Goal: Navigation & Orientation: Understand site structure

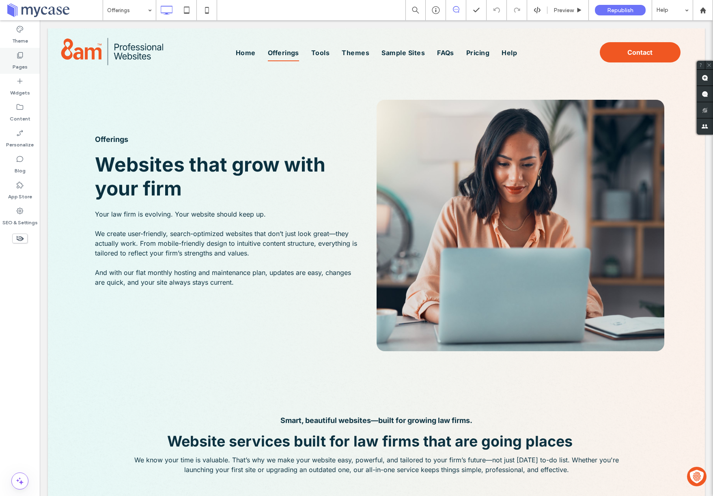
click at [16, 57] on icon at bounding box center [20, 55] width 8 height 8
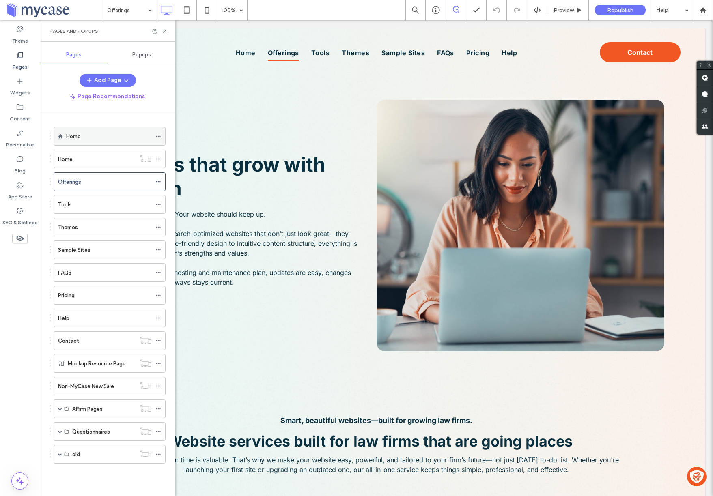
click at [84, 133] on div "Home" at bounding box center [108, 136] width 85 height 9
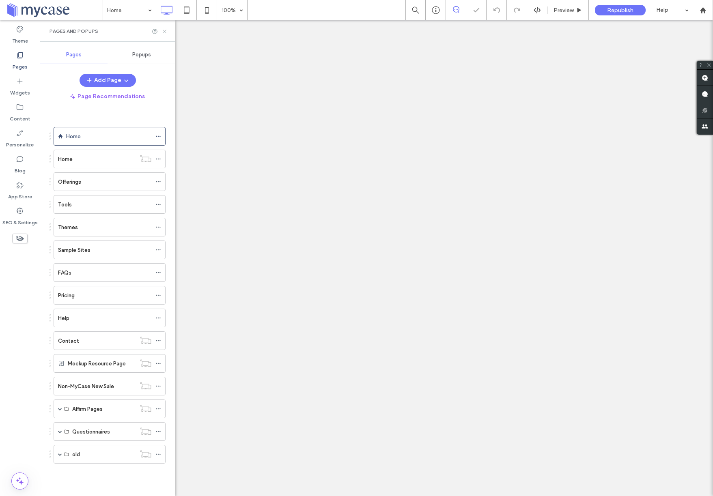
click at [165, 31] on use at bounding box center [164, 31] width 3 height 3
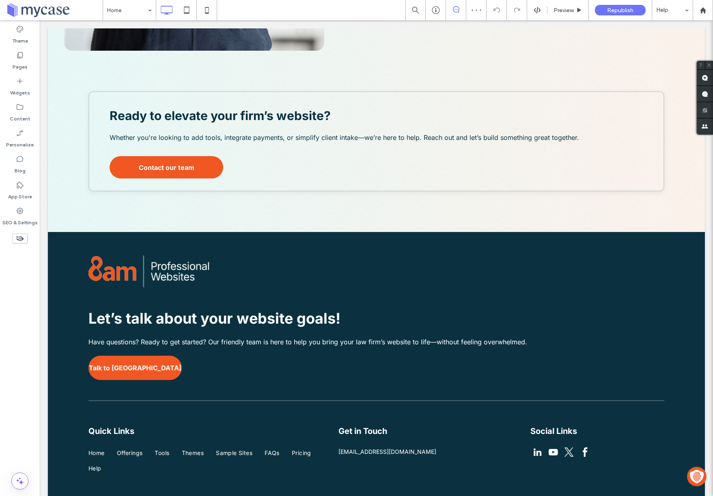
scroll to position [2617, 0]
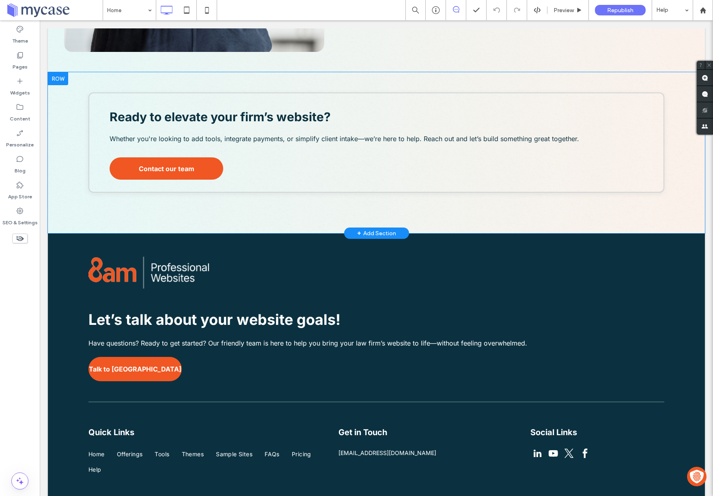
click at [60, 77] on div at bounding box center [58, 78] width 20 height 13
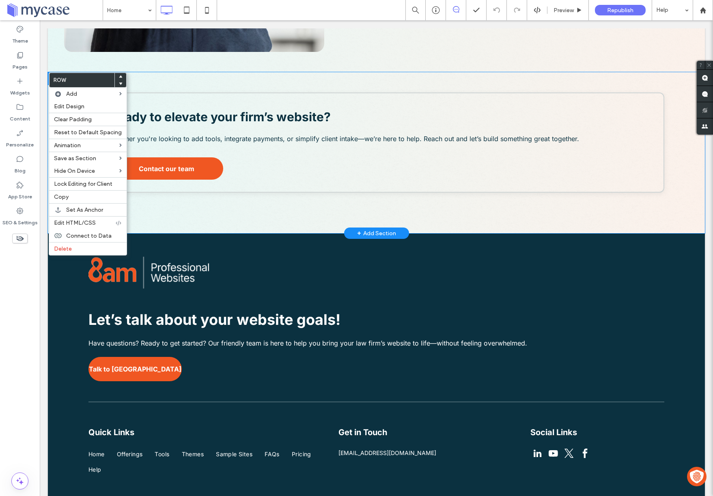
scroll to position [2617, 0]
click at [73, 198] on label "Copy" at bounding box center [88, 197] width 68 height 7
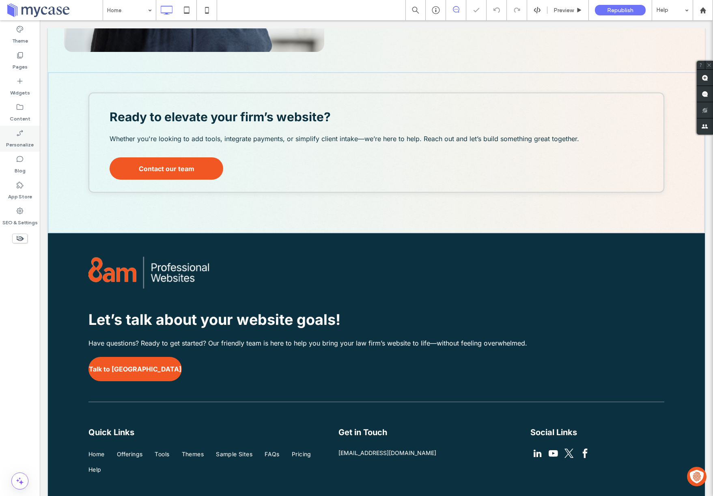
scroll to position [2617, 0]
click at [26, 67] on label "Pages" at bounding box center [20, 64] width 15 height 11
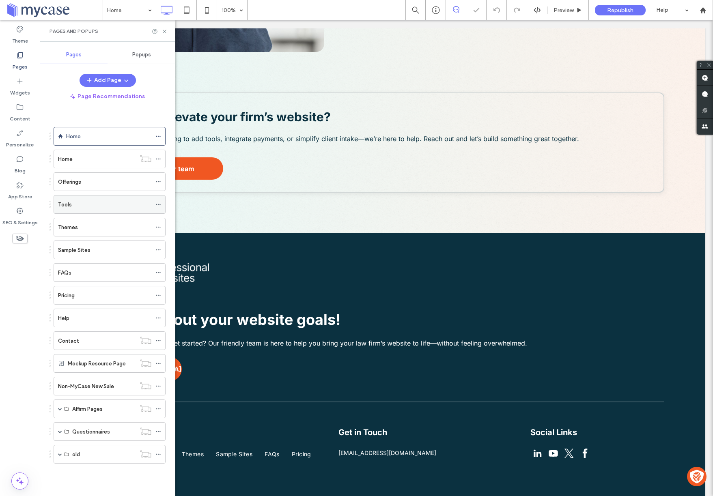
click at [85, 203] on div "Tools" at bounding box center [104, 204] width 93 height 9
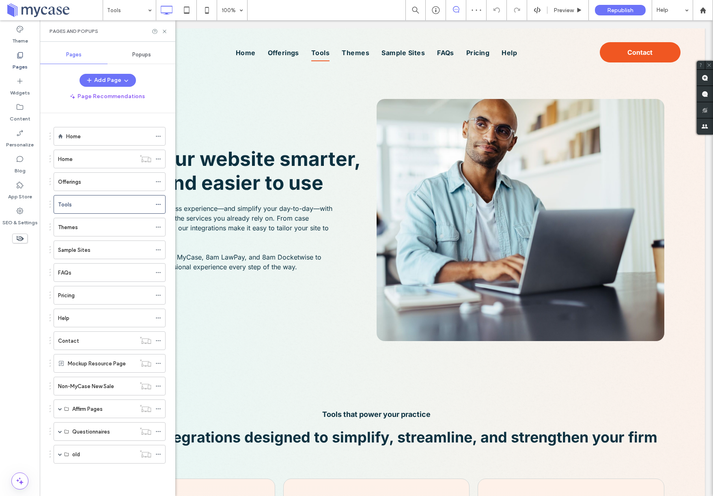
scroll to position [0, 0]
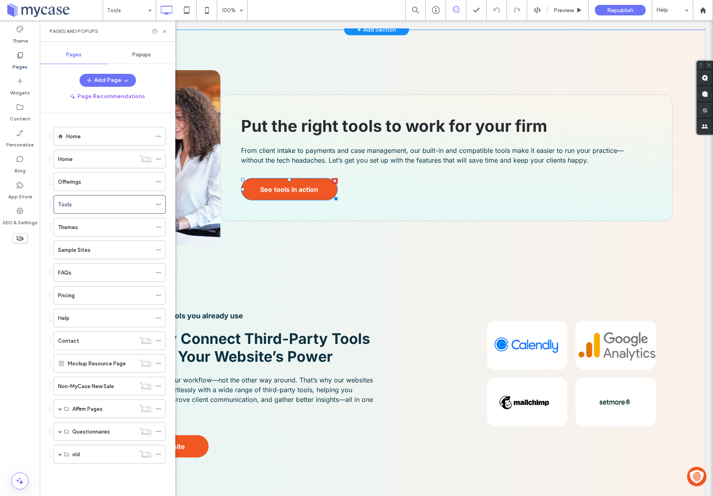
scroll to position [2204, 0]
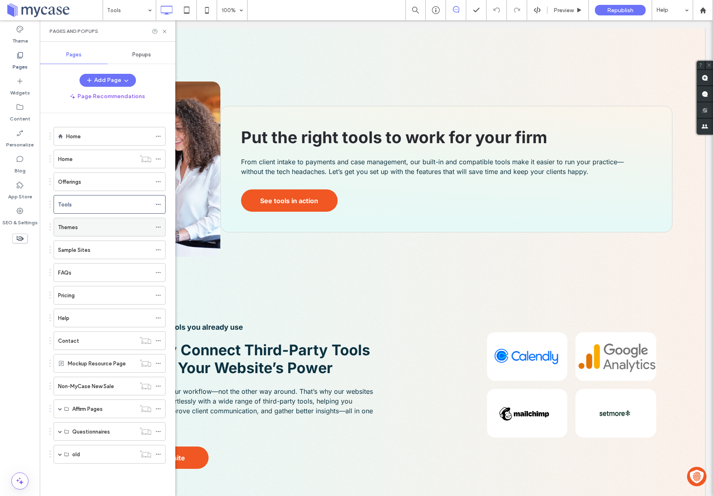
click at [90, 223] on div "Themes" at bounding box center [104, 227] width 93 height 9
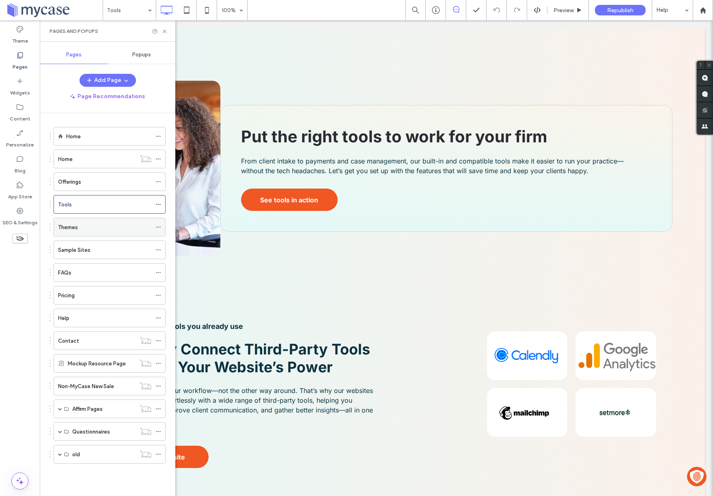
scroll to position [2203, 0]
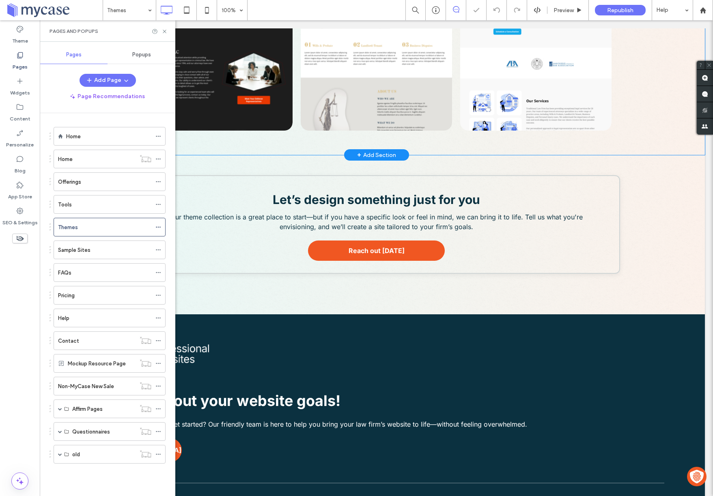
scroll to position [892, 0]
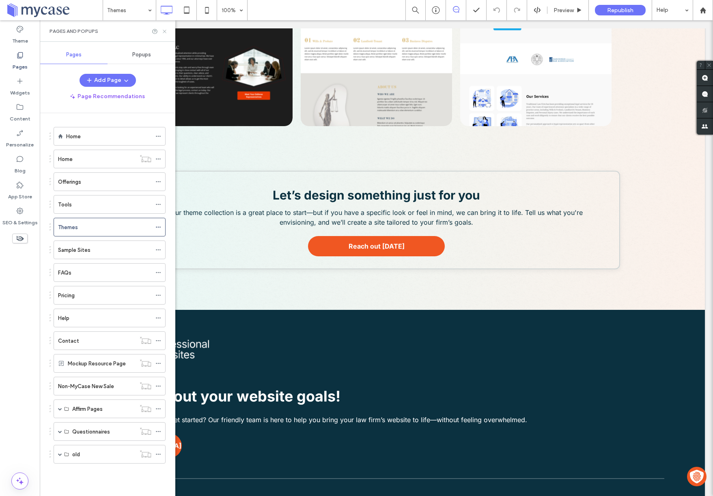
click at [162, 30] on icon at bounding box center [164, 31] width 6 height 6
